Goal: Find contact information: Find contact information

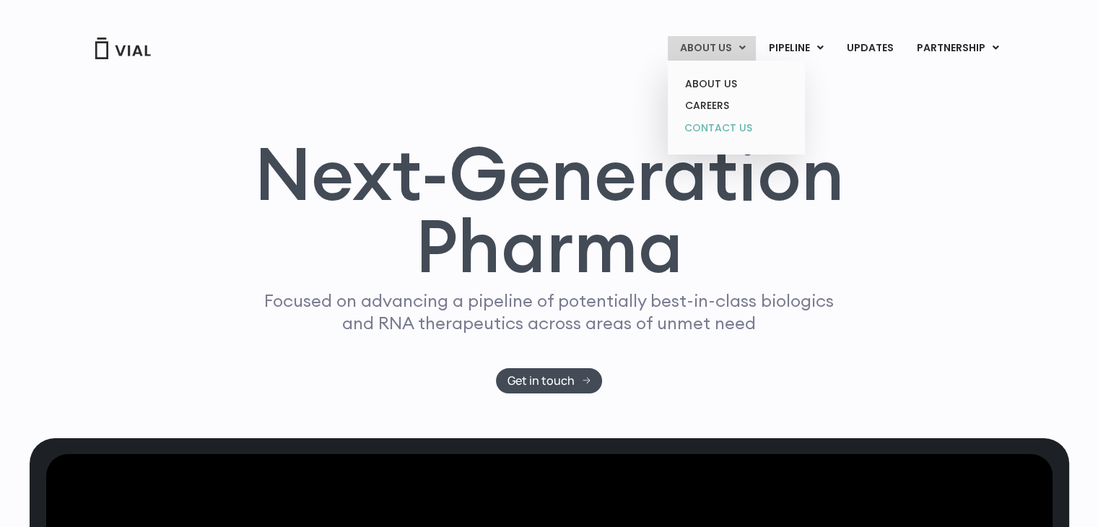
click at [725, 119] on link "CONTACT US" at bounding box center [736, 128] width 126 height 23
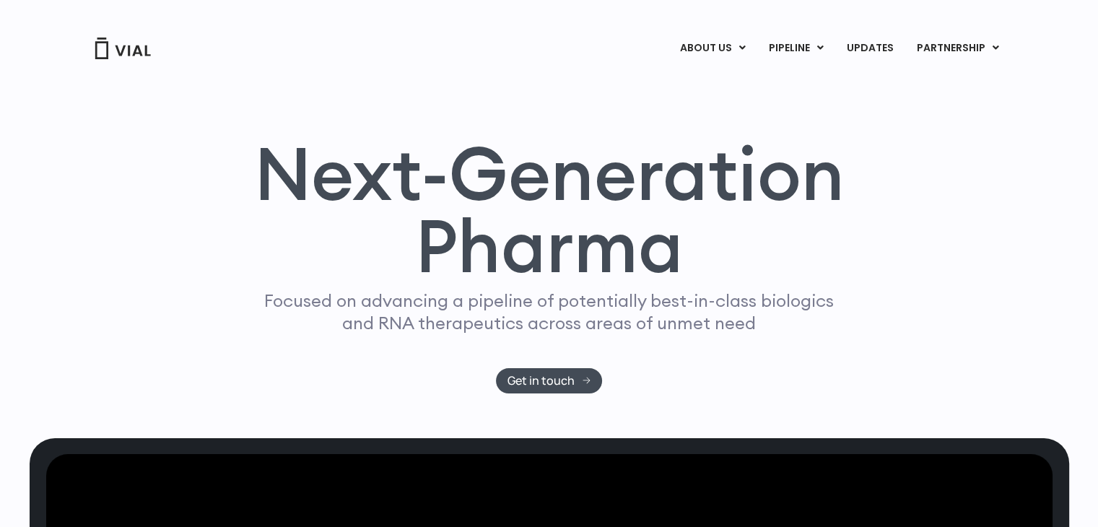
click at [574, 356] on div "Focused on advancing a pipeline of potentially best-in-class biologics and RNA …" at bounding box center [549, 328] width 582 height 78
click at [572, 370] on link "Get in touch" at bounding box center [549, 380] width 106 height 25
